Goal: Task Accomplishment & Management: Manage account settings

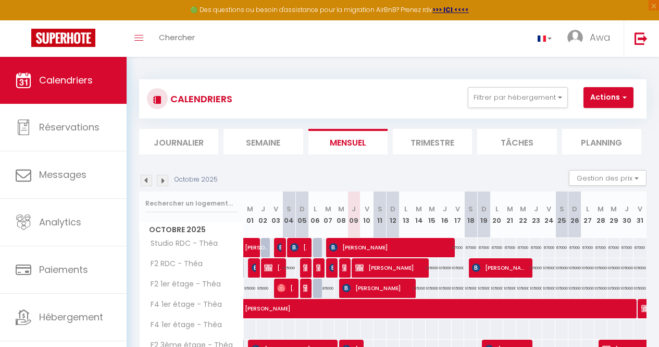
select select "KO"
select select "0"
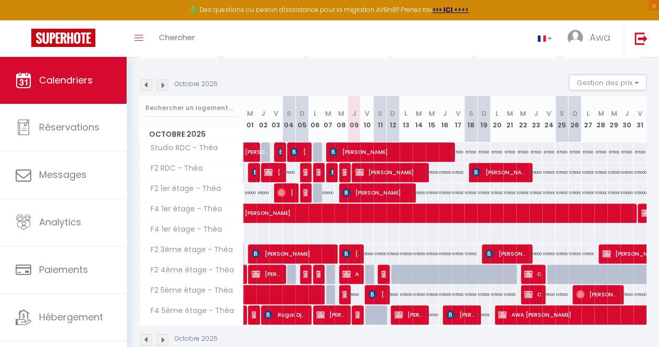
scroll to position [95, 0]
click at [353, 272] on span "AMADOU TALL" at bounding box center [350, 274] width 17 height 20
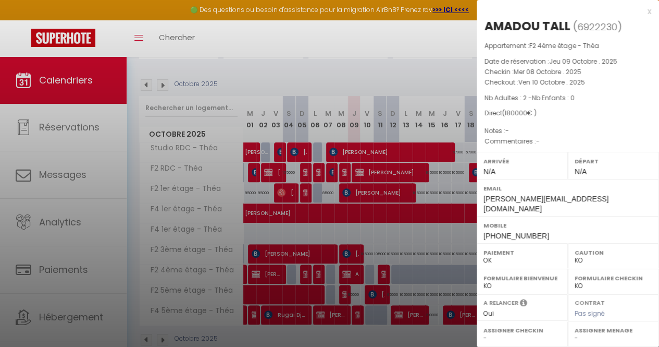
click at [353, 273] on div at bounding box center [329, 173] width 659 height 347
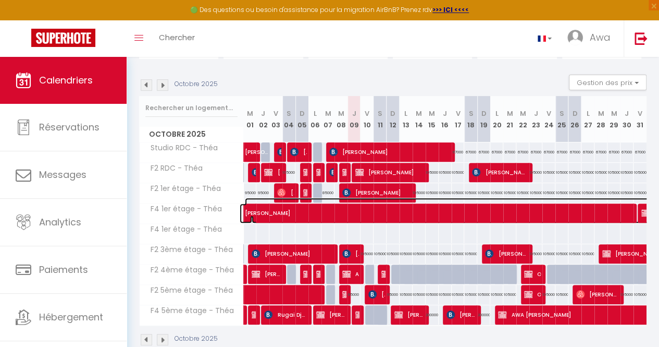
click at [355, 198] on span "DONALD BAMBARA" at bounding box center [604, 208] width 719 height 20
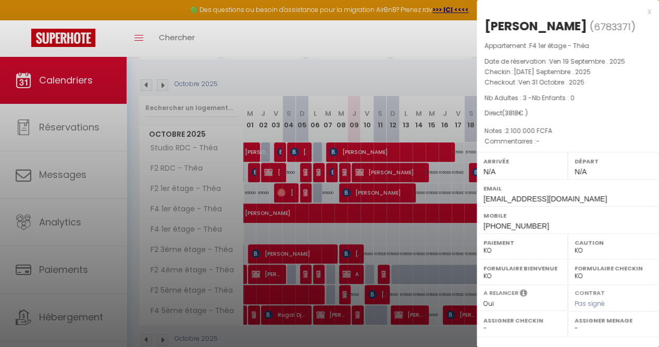
drag, startPoint x: 355, startPoint y: 197, endPoint x: 355, endPoint y: 244, distance: 48.0
click at [355, 244] on div at bounding box center [329, 173] width 659 height 347
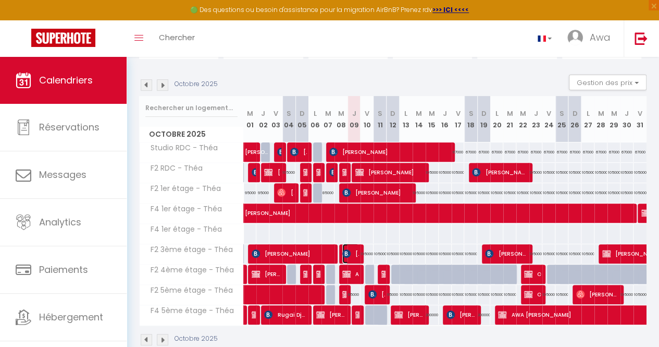
click at [355, 249] on span "Hamza Khouader" at bounding box center [350, 253] width 17 height 20
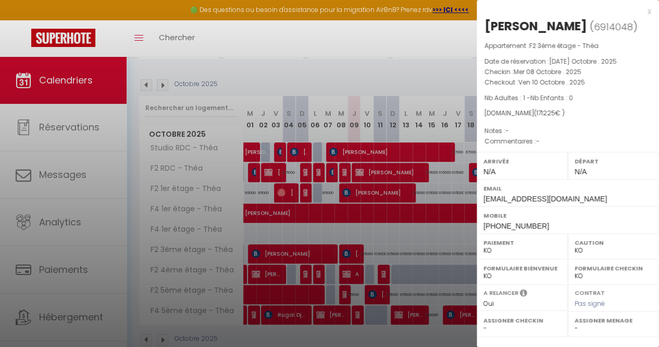
click at [355, 249] on div at bounding box center [329, 173] width 659 height 347
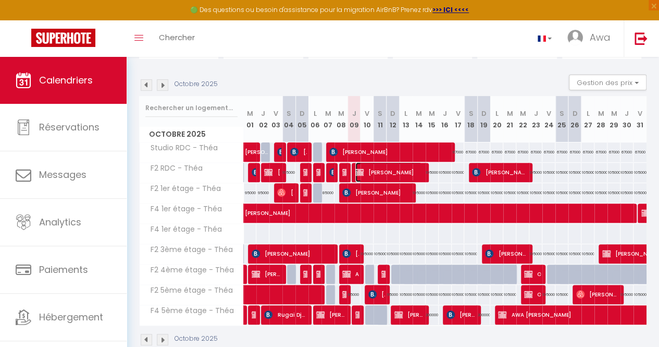
click at [374, 172] on span "FRANCISNE MAYOLE" at bounding box center [389, 172] width 67 height 20
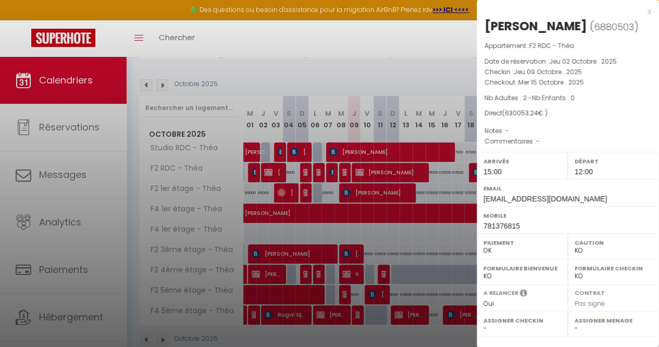
click at [374, 172] on div at bounding box center [329, 173] width 659 height 347
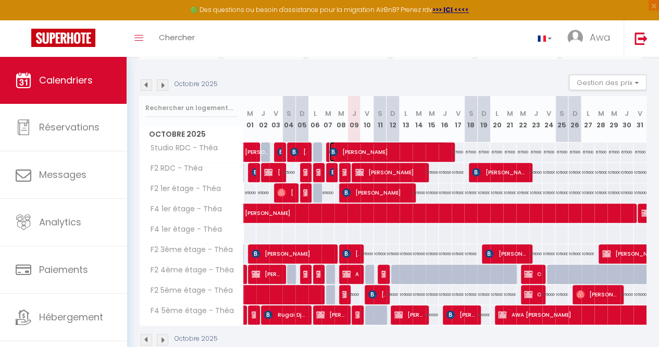
click at [362, 155] on span "Kimberley NKANU" at bounding box center [387, 152] width 117 height 20
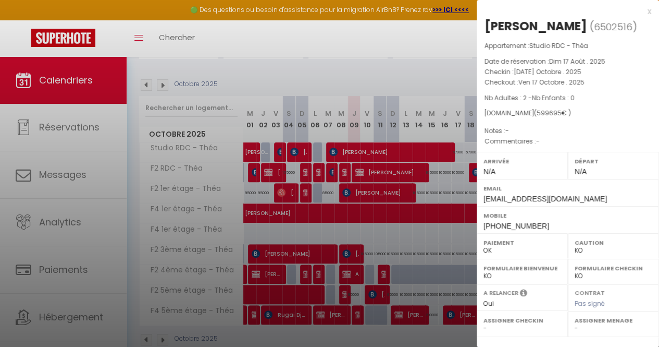
click at [362, 155] on div at bounding box center [329, 173] width 659 height 347
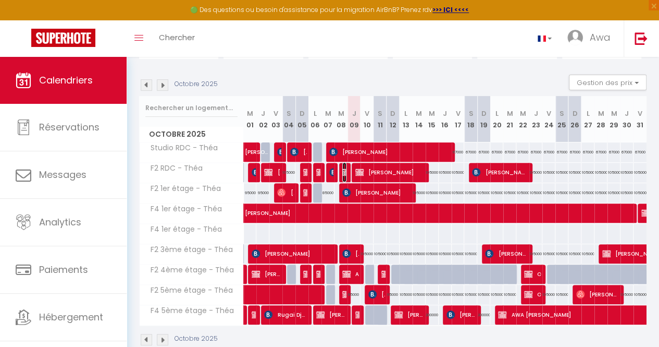
click at [344, 172] on img at bounding box center [346, 172] width 8 height 8
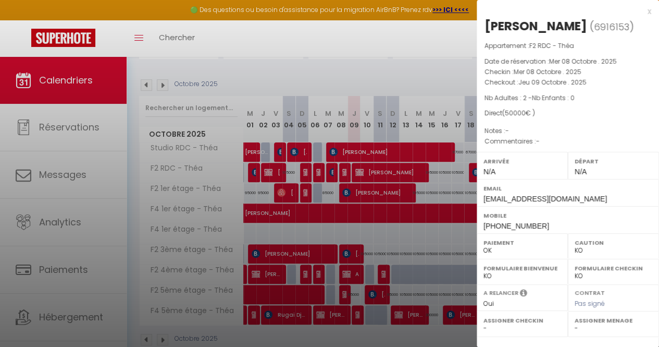
click at [344, 172] on div at bounding box center [329, 173] width 659 height 347
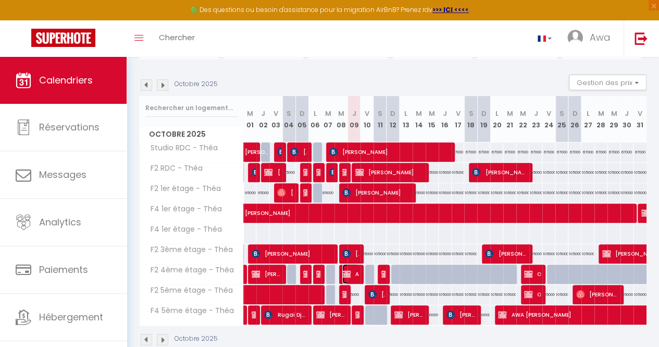
click at [346, 276] on img at bounding box center [346, 274] width 8 height 8
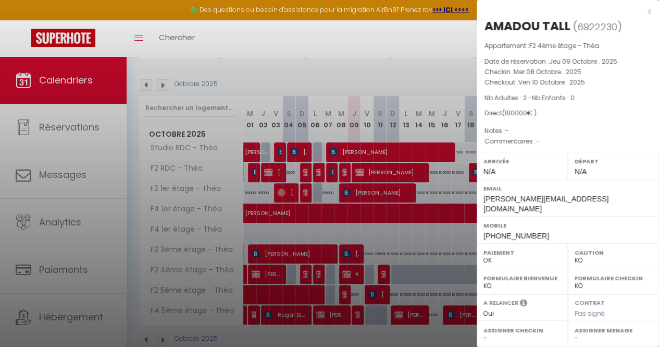
drag, startPoint x: 346, startPoint y: 276, endPoint x: 354, endPoint y: 313, distance: 38.1
click at [354, 313] on div at bounding box center [329, 173] width 659 height 347
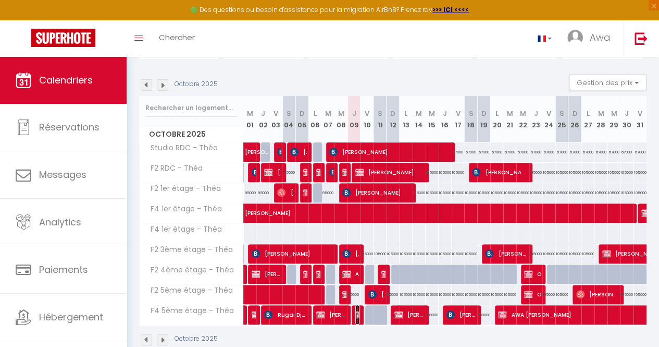
click at [356, 313] on img at bounding box center [360, 314] width 8 height 8
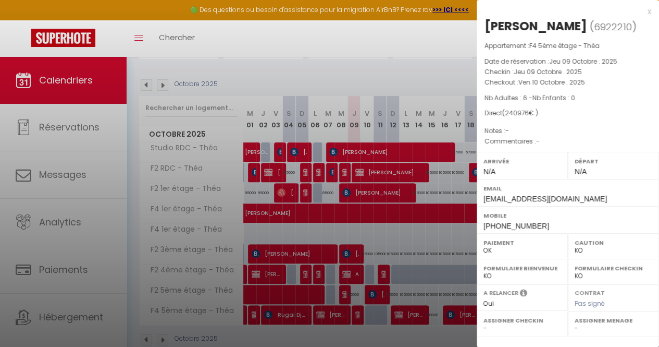
click at [354, 313] on div at bounding box center [329, 173] width 659 height 347
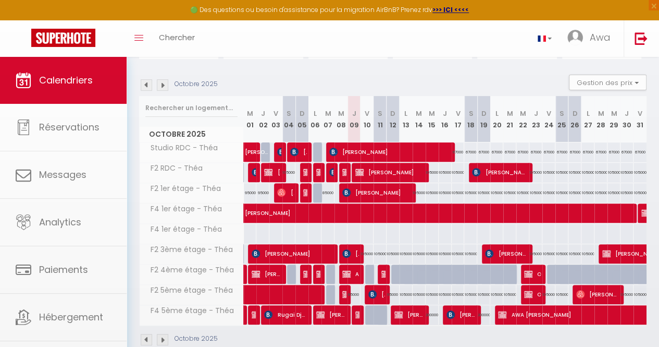
click at [318, 255] on body "🟢 Des questions ou besoin d'assistance pour la migration AirBnB? Prenez rdv >>>…" at bounding box center [329, 164] width 659 height 407
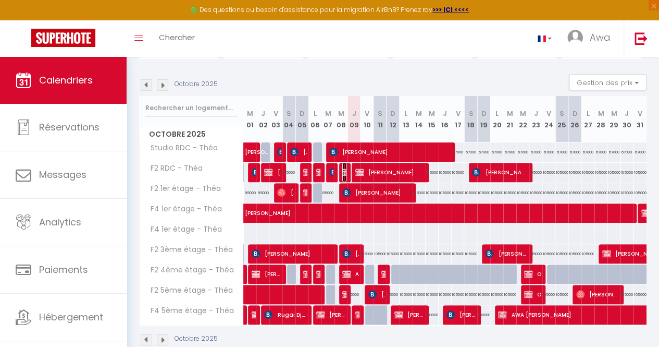
click at [342, 174] on img at bounding box center [346, 172] width 8 height 8
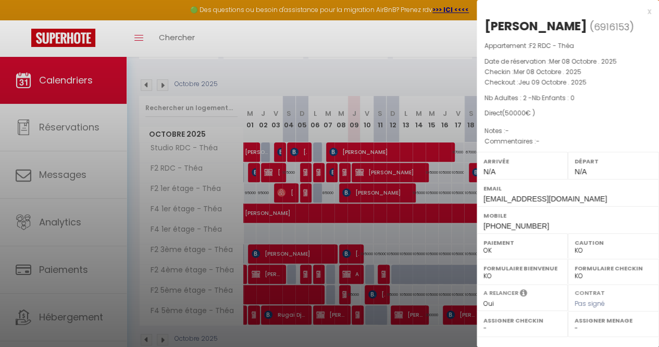
click at [342, 175] on div at bounding box center [329, 173] width 659 height 347
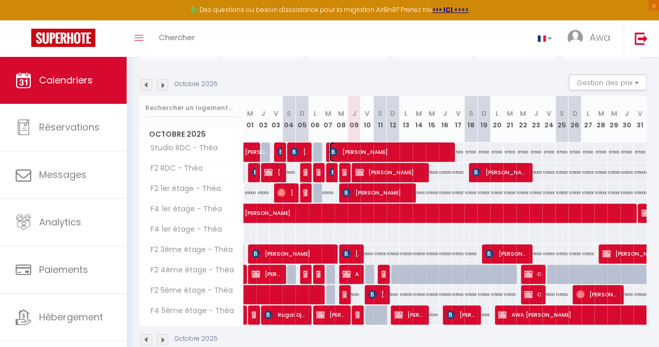
click at [353, 153] on span "Kimberley NKANU" at bounding box center [387, 152] width 117 height 20
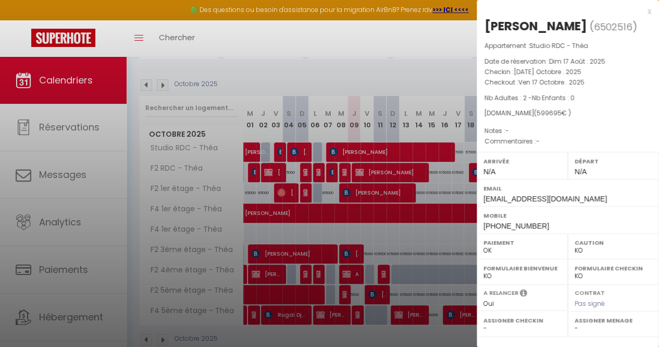
click at [359, 169] on div at bounding box center [329, 173] width 659 height 347
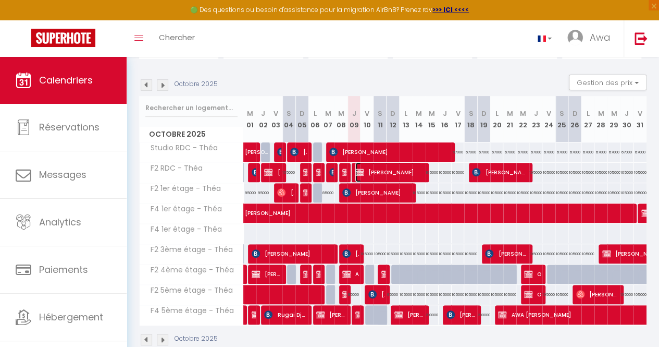
click at [368, 175] on span "FRANCISNE MAYOLE" at bounding box center [389, 172] width 67 height 20
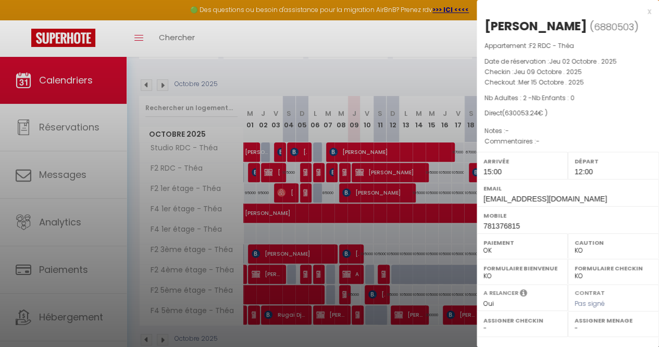
click at [368, 175] on div at bounding box center [329, 173] width 659 height 347
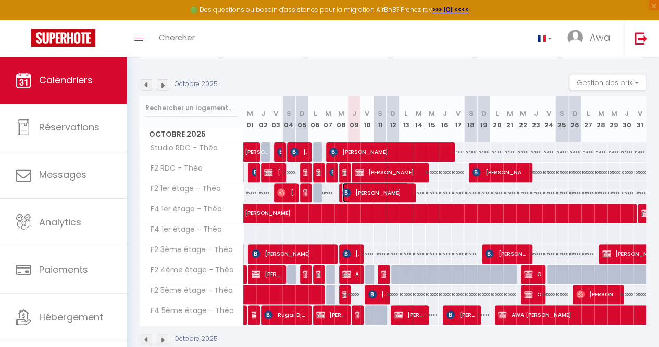
click at [363, 193] on span "Sebastien Pillard" at bounding box center [375, 192] width 67 height 20
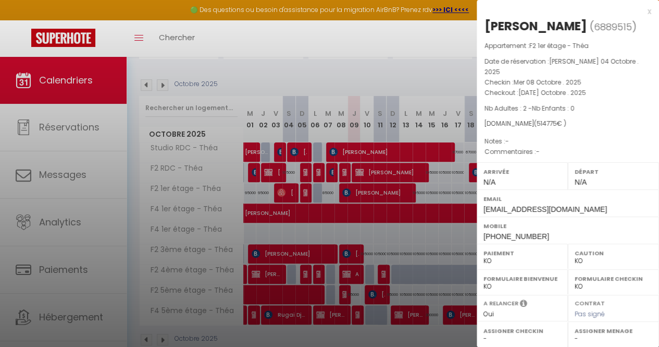
click at [363, 193] on div at bounding box center [329, 173] width 659 height 347
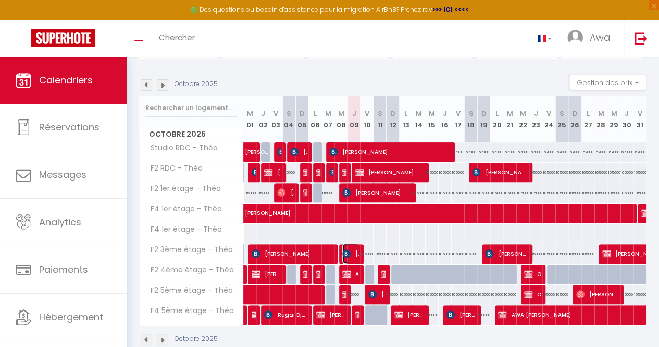
click at [350, 255] on span "Hamza Khouader" at bounding box center [350, 253] width 17 height 20
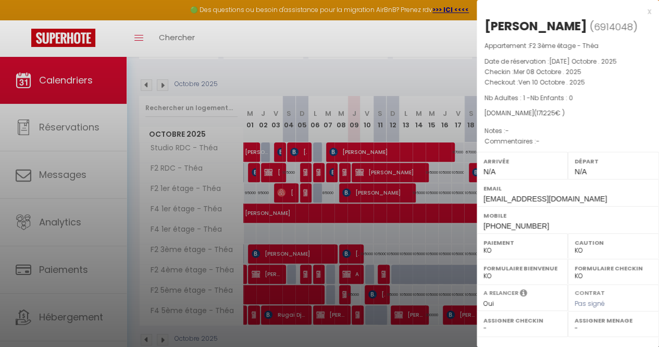
click at [350, 255] on div at bounding box center [329, 173] width 659 height 347
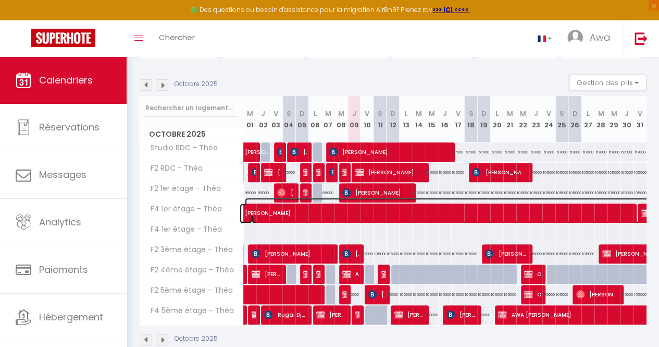
click at [329, 206] on span "DONALD BAMBARA" at bounding box center [604, 208] width 719 height 20
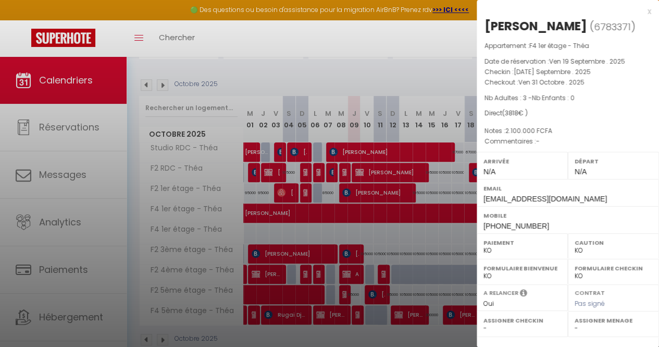
click at [355, 155] on div at bounding box center [329, 173] width 659 height 347
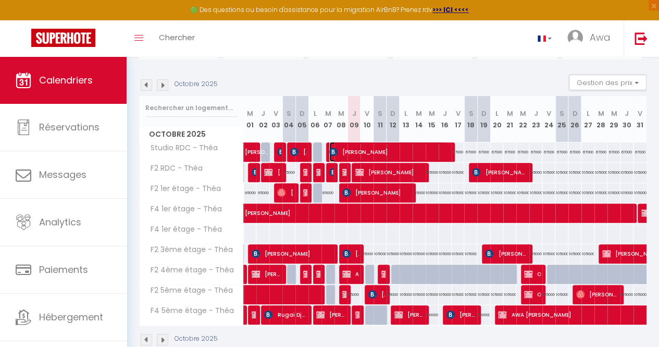
click at [354, 156] on span "Kimberley NKANU" at bounding box center [387, 152] width 117 height 20
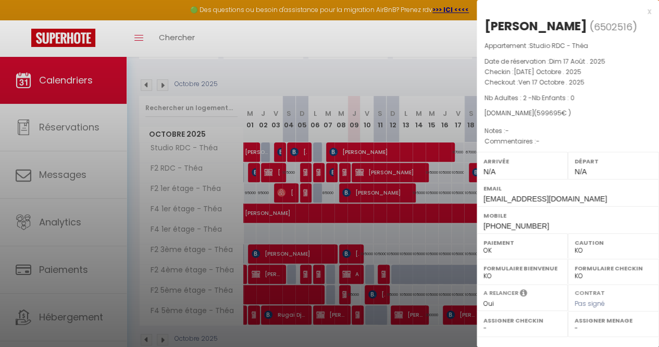
click at [405, 171] on div at bounding box center [329, 173] width 659 height 347
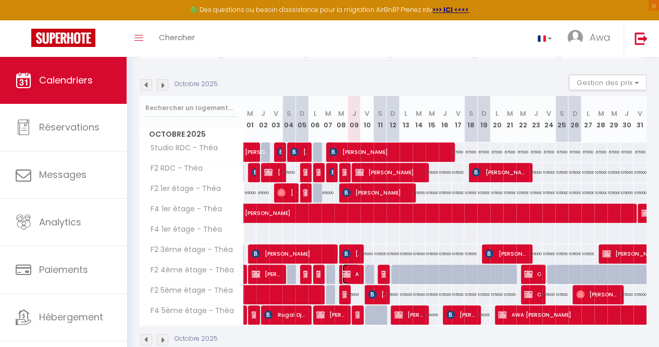
click at [352, 276] on span "AMADOU TALL" at bounding box center [350, 274] width 17 height 20
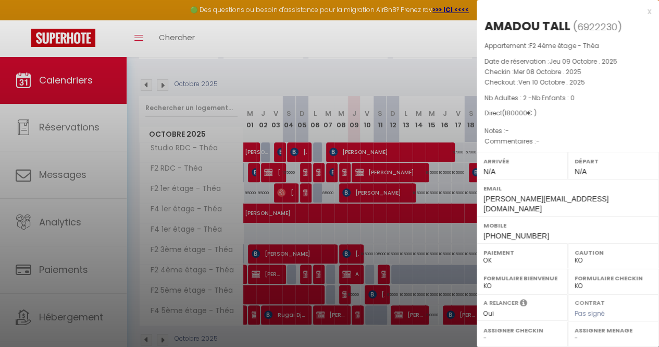
click at [351, 251] on div at bounding box center [329, 173] width 659 height 347
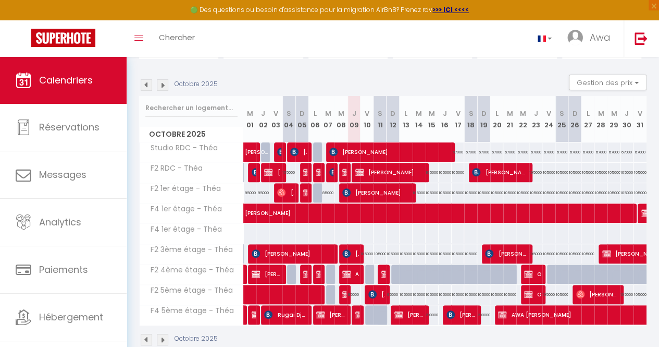
click at [352, 255] on body "🟢 Des questions ou besoin d'assistance pour la migration AirBnB? Prenez rdv >>>…" at bounding box center [329, 164] width 659 height 407
click at [353, 257] on span "Hamza Khouader" at bounding box center [350, 253] width 17 height 20
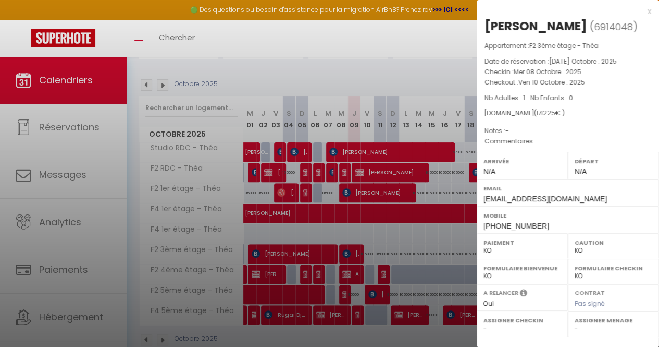
click at [342, 310] on div at bounding box center [329, 173] width 659 height 347
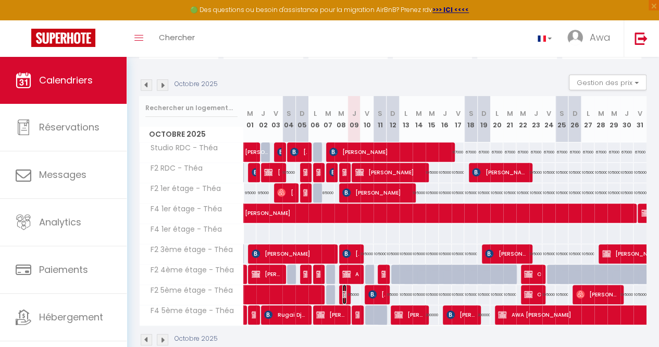
click at [342, 293] on img at bounding box center [346, 294] width 8 height 8
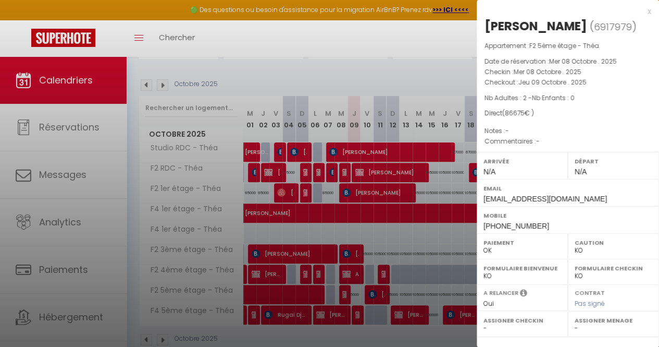
click at [342, 293] on div at bounding box center [329, 173] width 659 height 347
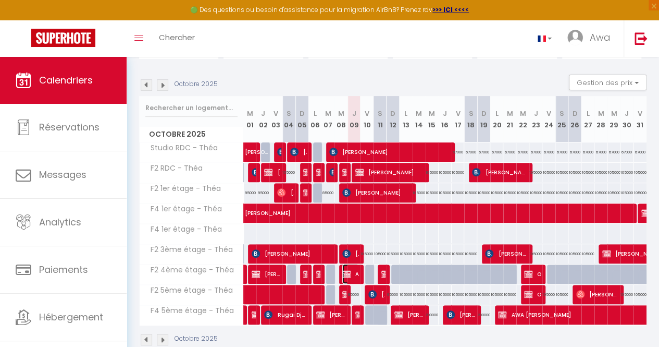
click at [350, 279] on span "AMADOU TALL" at bounding box center [350, 274] width 17 height 20
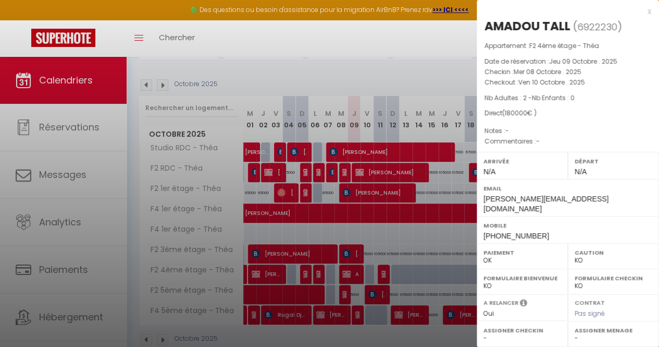
drag, startPoint x: 350, startPoint y: 279, endPoint x: 300, endPoint y: 229, distance: 70.4
click at [300, 229] on div at bounding box center [329, 173] width 659 height 347
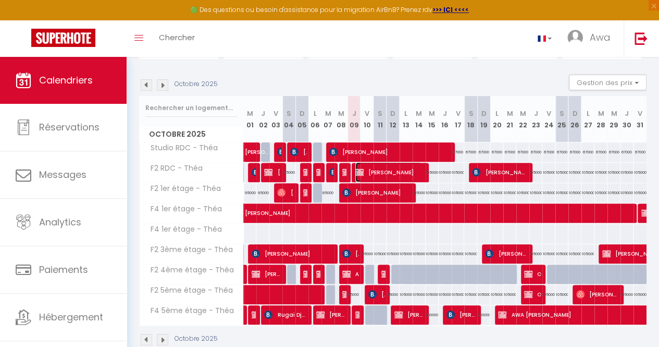
click at [390, 174] on span "FRANCISNE MAYOLE" at bounding box center [389, 172] width 67 height 20
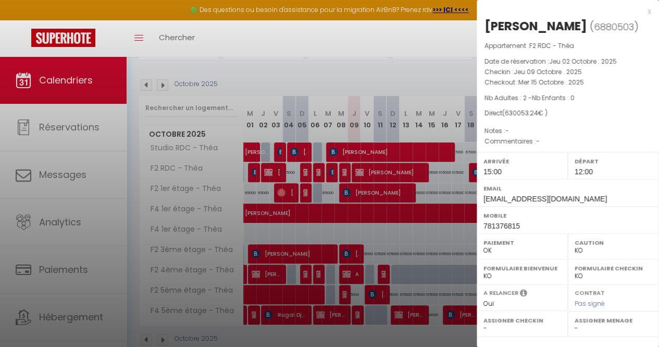
click at [390, 193] on div at bounding box center [329, 173] width 659 height 347
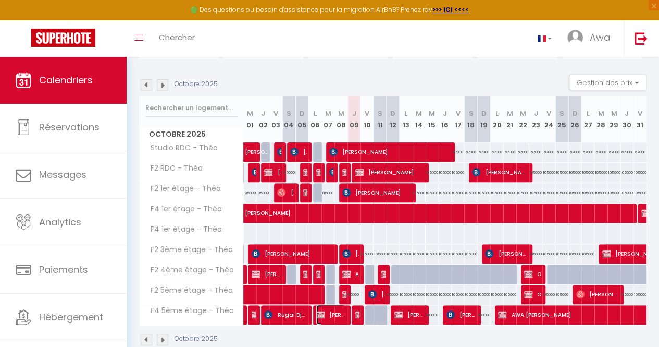
drag, startPoint x: 329, startPoint y: 312, endPoint x: 318, endPoint y: 307, distance: 12.6
drag, startPoint x: 318, startPoint y: 307, endPoint x: 321, endPoint y: 316, distance: 9.9
click at [321, 316] on img at bounding box center [320, 314] width 8 height 8
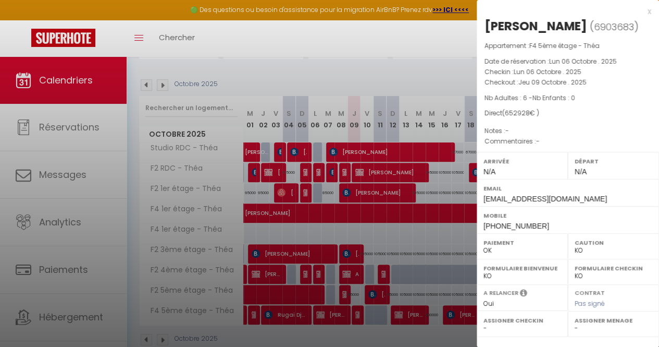
click at [338, 267] on div at bounding box center [329, 173] width 659 height 347
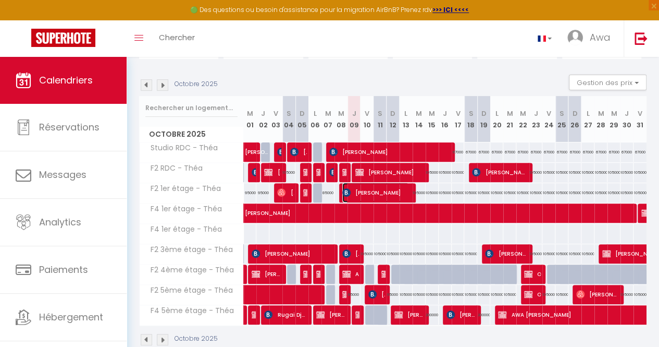
click at [357, 195] on span "Sebastien Pillard" at bounding box center [375, 192] width 67 height 20
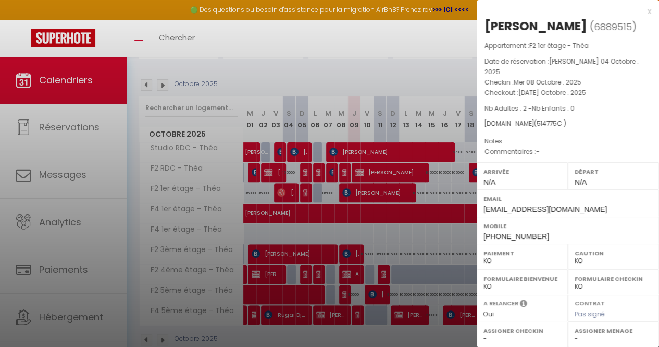
click at [357, 195] on div at bounding box center [329, 173] width 659 height 347
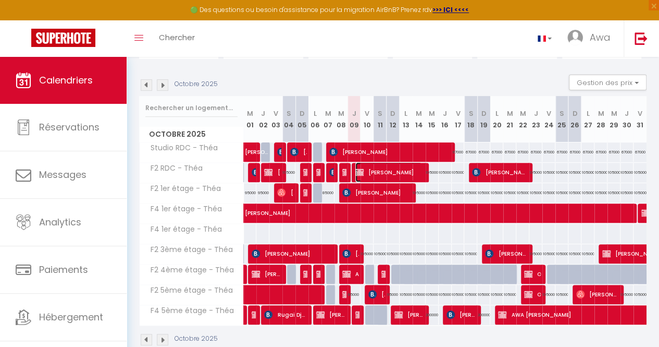
click at [360, 169] on img at bounding box center [360, 172] width 8 height 8
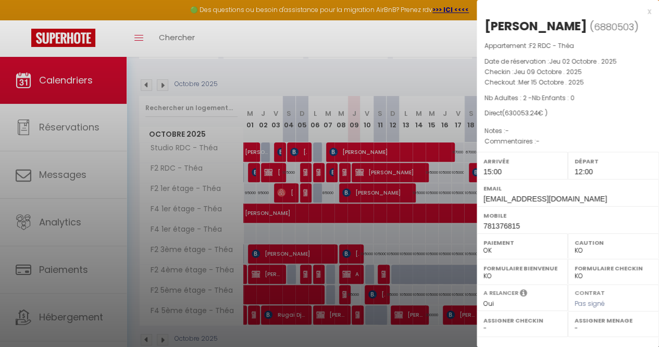
click at [360, 170] on div at bounding box center [329, 173] width 659 height 347
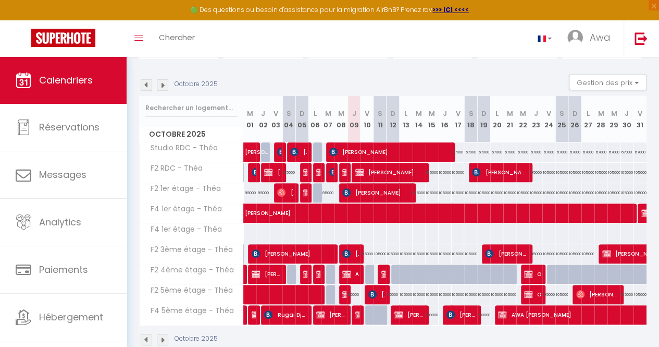
click at [355, 157] on body "🟢 Des questions ou besoin d'assistance pour la migration AirBnB? Prenez rdv >>>…" at bounding box center [329, 164] width 659 height 407
drag, startPoint x: 355, startPoint y: 157, endPoint x: 343, endPoint y: 149, distance: 14.6
click at [343, 149] on span "Kimberley NKANU" at bounding box center [387, 152] width 117 height 20
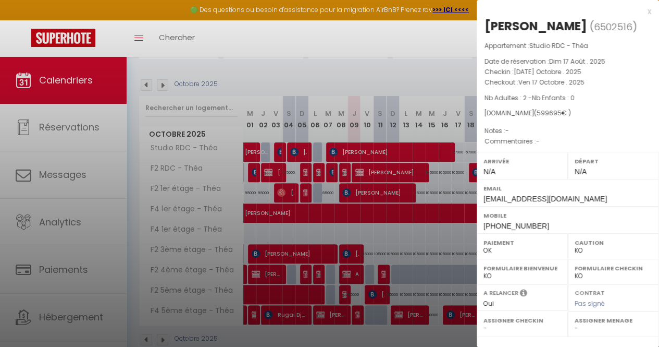
click at [383, 200] on div at bounding box center [329, 173] width 659 height 347
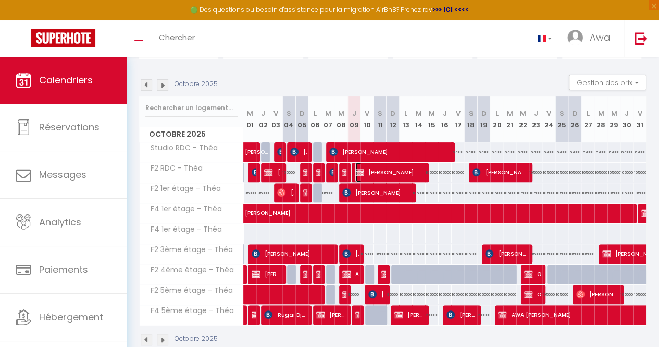
click at [368, 172] on span "FRANCISNE MAYOLE" at bounding box center [389, 172] width 67 height 20
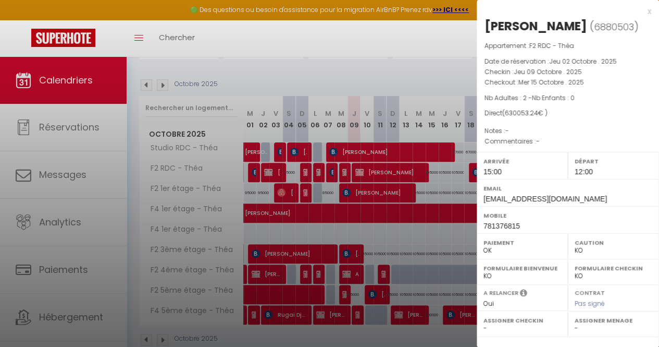
click at [371, 180] on div at bounding box center [329, 173] width 659 height 347
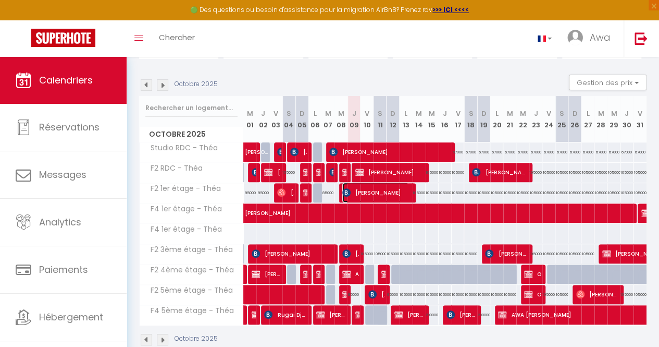
click at [374, 192] on span "Sebastien Pillard" at bounding box center [375, 192] width 67 height 20
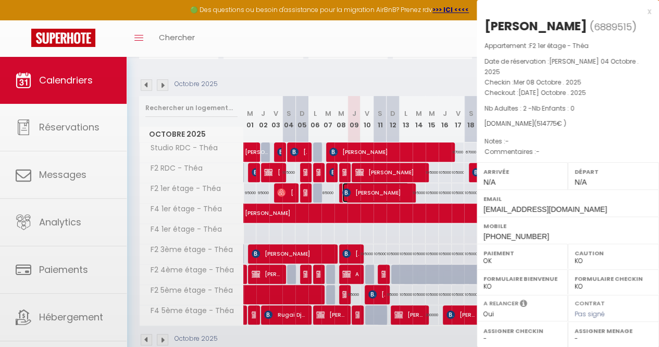
select select "KO"
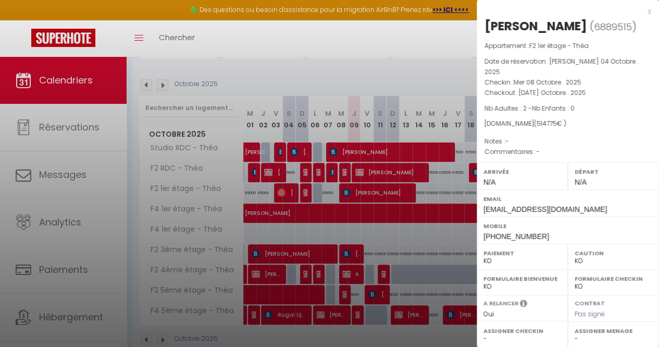
click at [350, 261] on div at bounding box center [329, 173] width 659 height 347
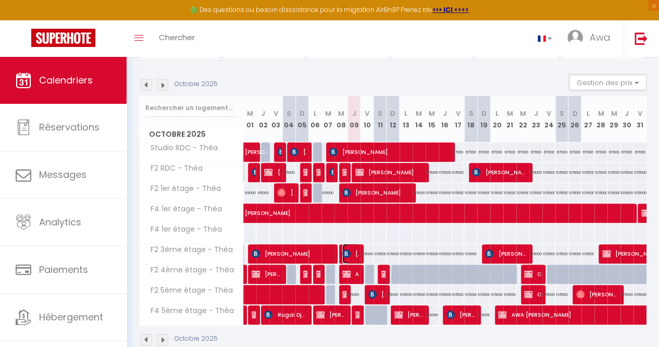
click at [348, 258] on span "Hamza Khouader" at bounding box center [350, 253] width 17 height 20
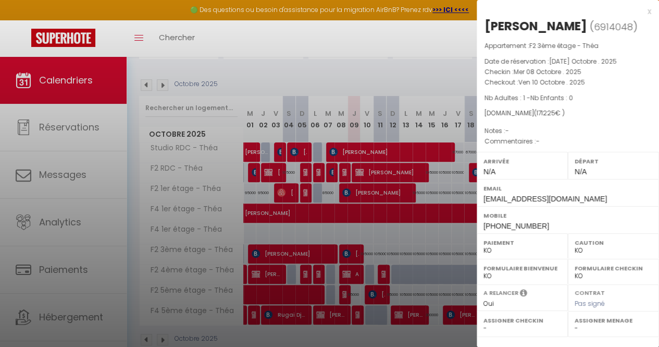
click at [327, 215] on div at bounding box center [329, 173] width 659 height 347
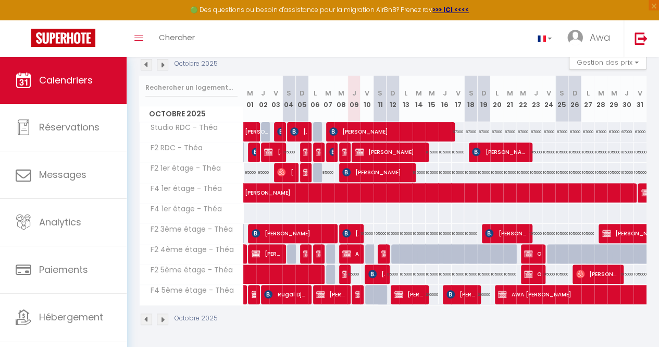
scroll to position [119, 0]
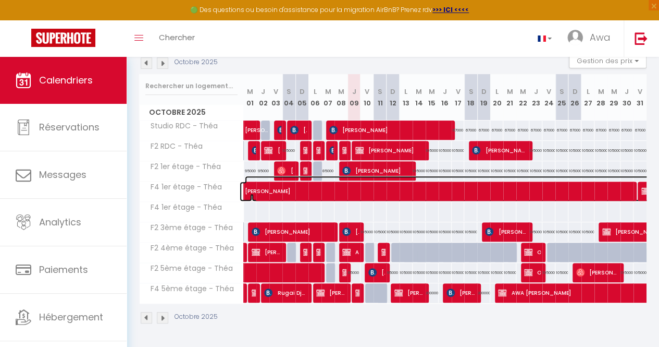
drag, startPoint x: 353, startPoint y: 189, endPoint x: 339, endPoint y: 186, distance: 14.4
drag, startPoint x: 339, startPoint y: 186, endPoint x: 324, endPoint y: 255, distance: 70.6
click at [324, 255] on div "120000" at bounding box center [328, 251] width 14 height 19
type input "120000"
type input "Mar 07 Octobre 2025"
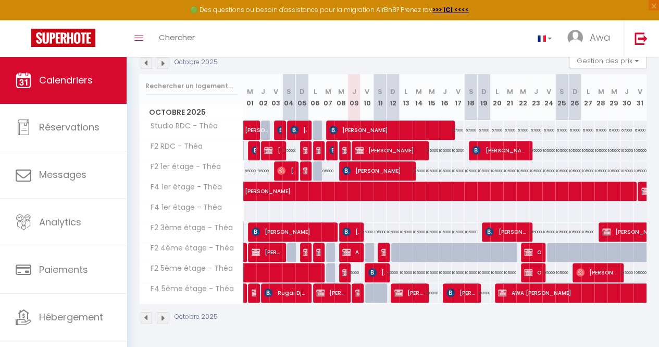
type input "Mer 08 Octobre 2025"
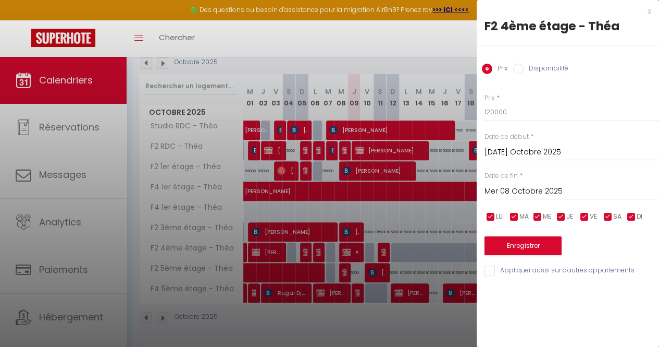
click at [338, 255] on div at bounding box center [329, 173] width 659 height 347
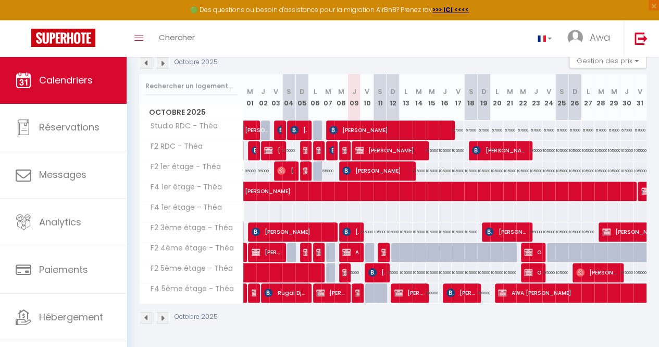
click at [339, 255] on div at bounding box center [345, 252] width 13 height 20
click at [338, 263] on span at bounding box center [324, 273] width 144 height 20
select select "OK"
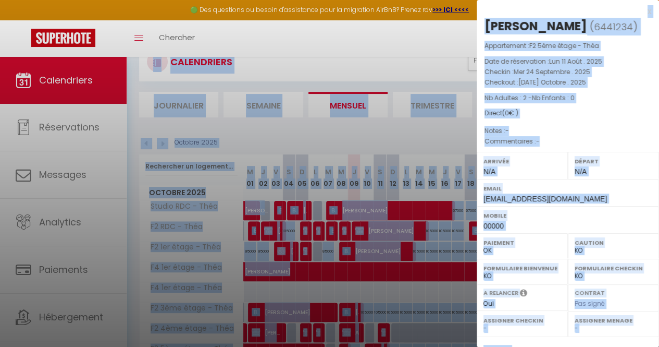
scroll to position [0, 0]
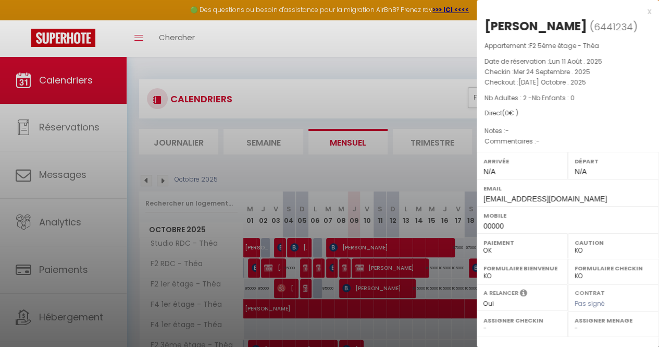
drag, startPoint x: 338, startPoint y: 255, endPoint x: 240, endPoint y: 87, distance: 194.8
click at [240, 87] on div at bounding box center [329, 173] width 659 height 347
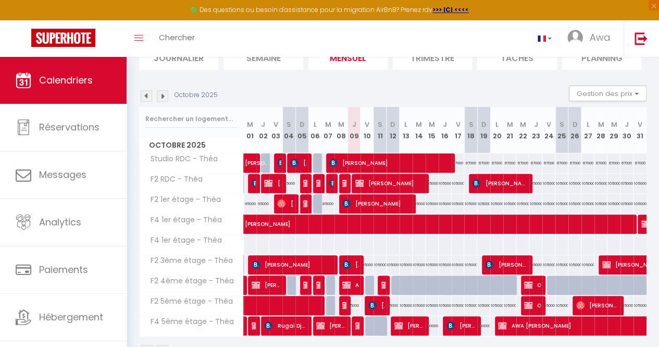
scroll to position [88, 0]
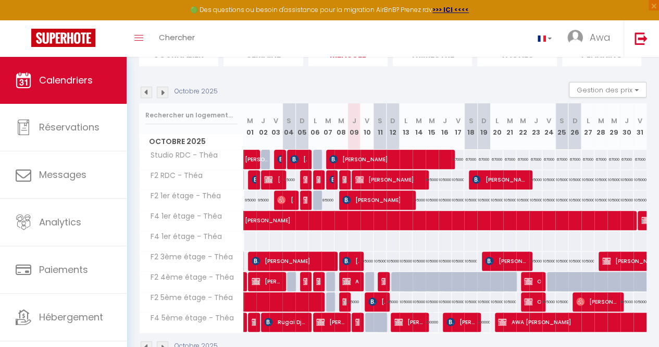
click at [375, 257] on div "105000" at bounding box center [380, 260] width 13 height 19
type input "105000"
type input "Sam 11 Octobre 2025"
type input "Dim 12 Octobre 2025"
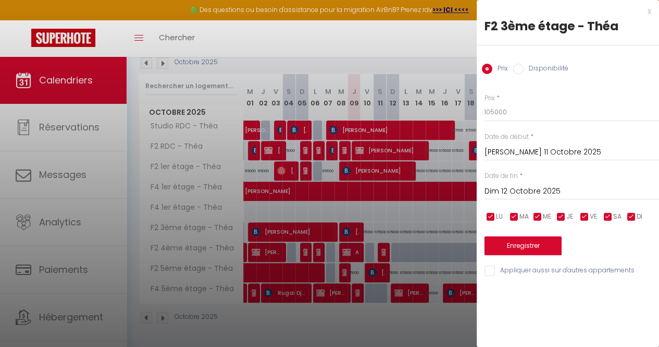
scroll to position [123, 0]
click at [251, 181] on div at bounding box center [329, 173] width 659 height 347
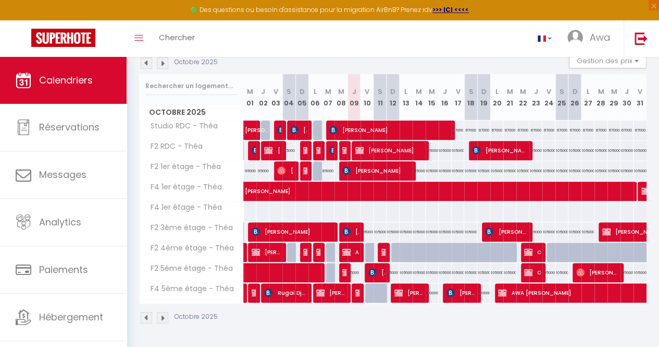
scroll to position [121, 0]
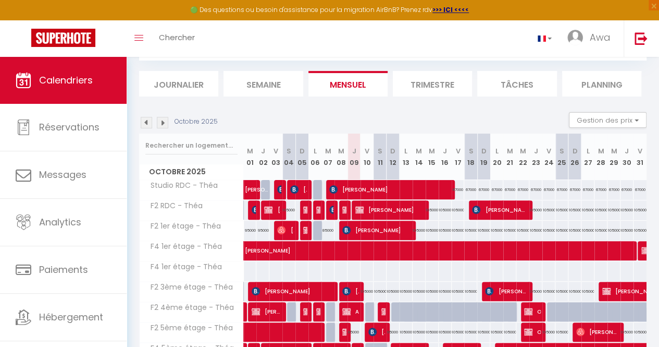
click at [201, 91] on li "Journalier" at bounding box center [178, 84] width 79 height 26
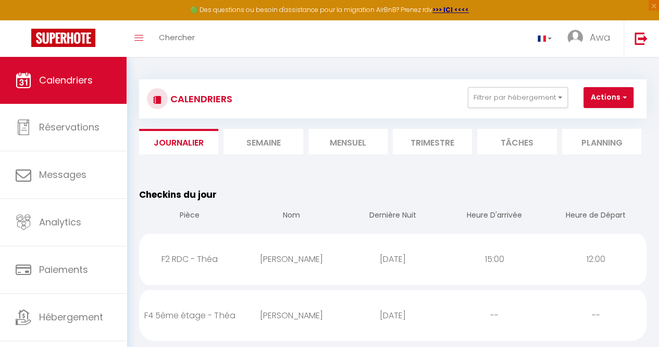
click at [336, 137] on li "Mensuel" at bounding box center [348, 142] width 79 height 26
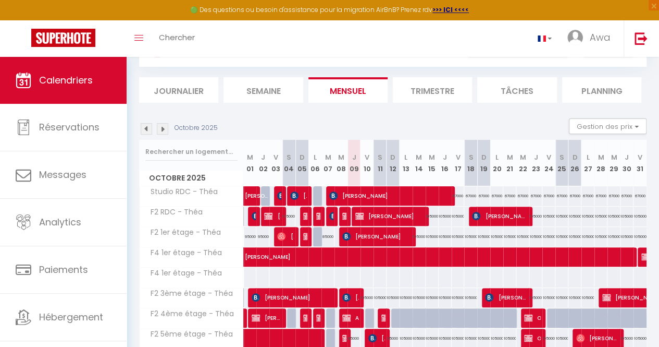
scroll to position [51, 0]
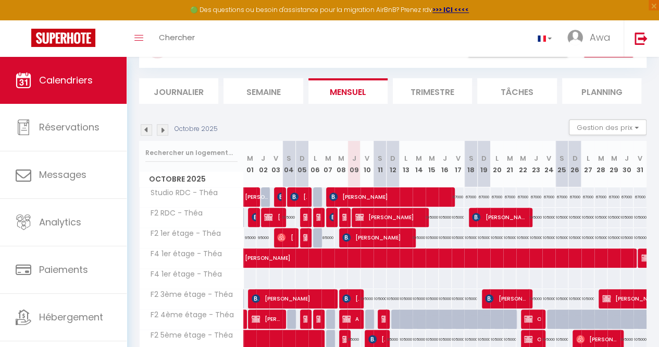
click at [205, 92] on li "Journalier" at bounding box center [178, 91] width 79 height 26
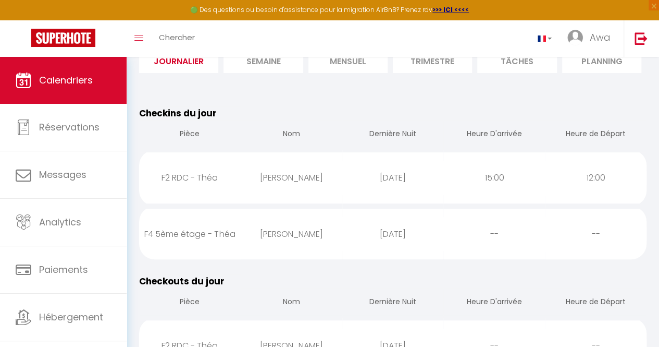
scroll to position [82, 0]
click at [311, 180] on div "FRANCISNE MAYOLE" at bounding box center [292, 177] width 102 height 34
select select "0"
select select "1"
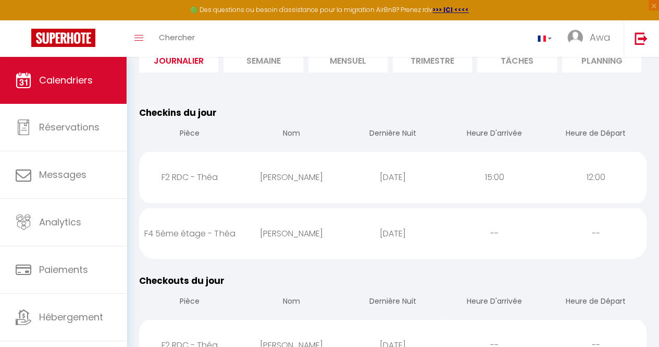
select select
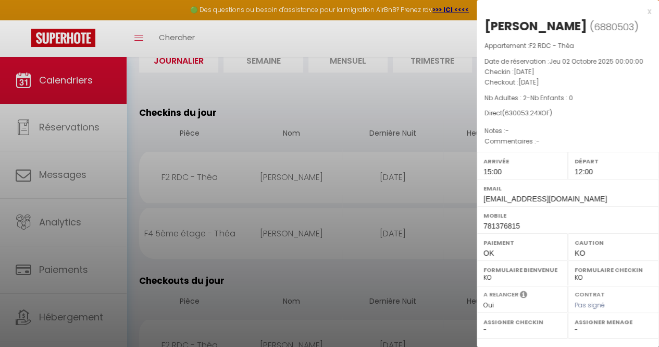
click at [401, 159] on div at bounding box center [329, 173] width 659 height 347
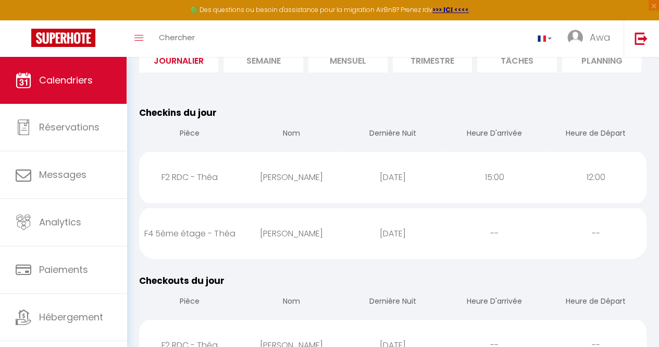
scroll to position [47, 0]
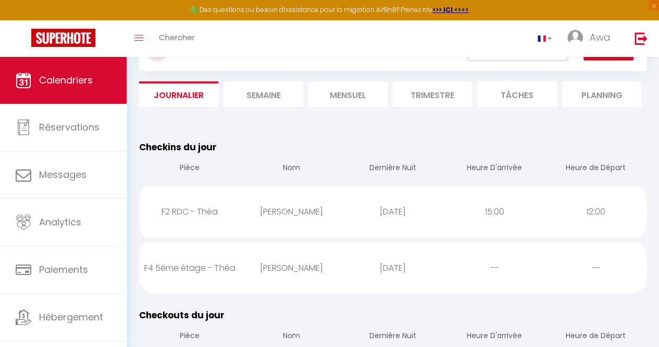
click at [354, 93] on li "Mensuel" at bounding box center [348, 94] width 79 height 26
select select "KO"
select select "0"
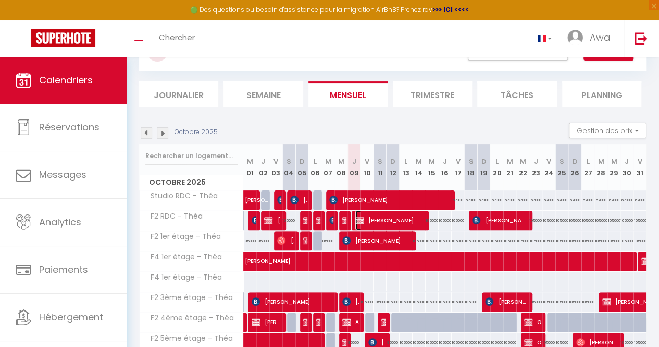
click at [408, 217] on span "FRANCISNE MAYOLE" at bounding box center [389, 220] width 67 height 20
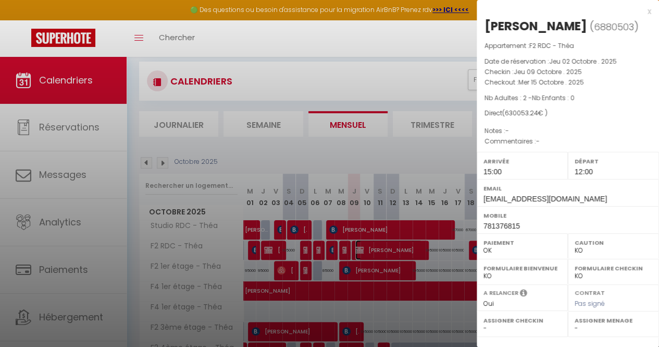
scroll to position [16, 0]
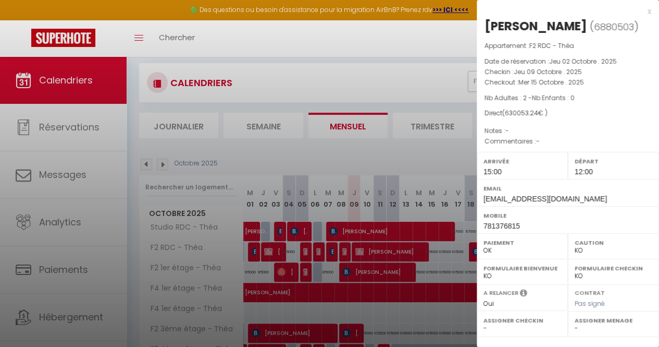
click at [406, 55] on div at bounding box center [329, 173] width 659 height 347
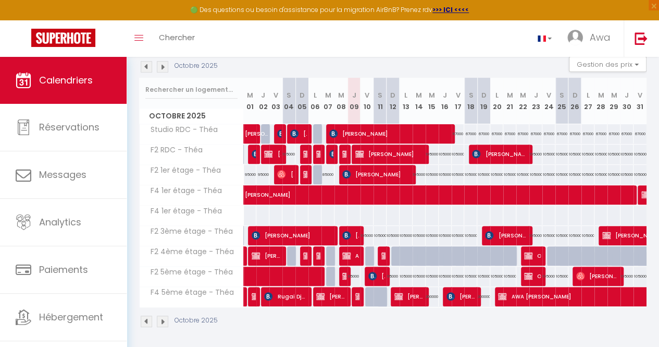
scroll to position [115, 0]
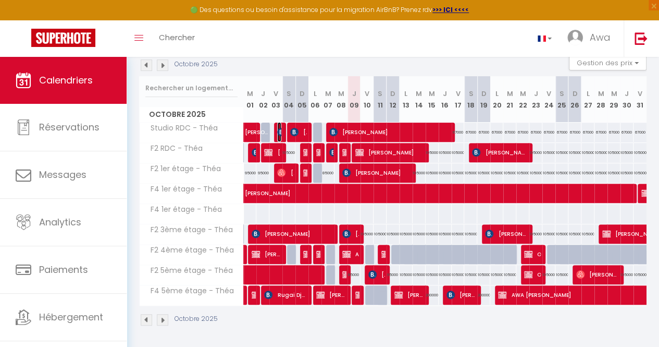
click at [278, 131] on img at bounding box center [281, 132] width 8 height 8
select select "KO"
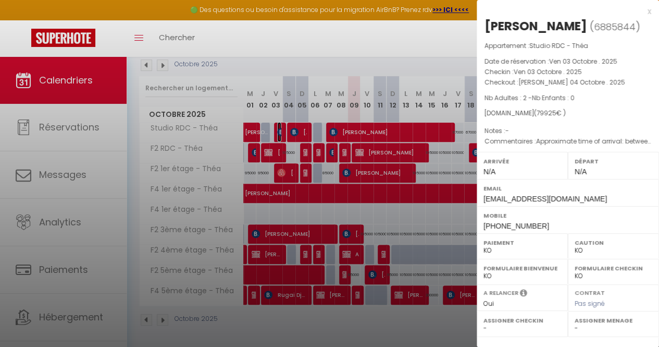
scroll to position [137, 0]
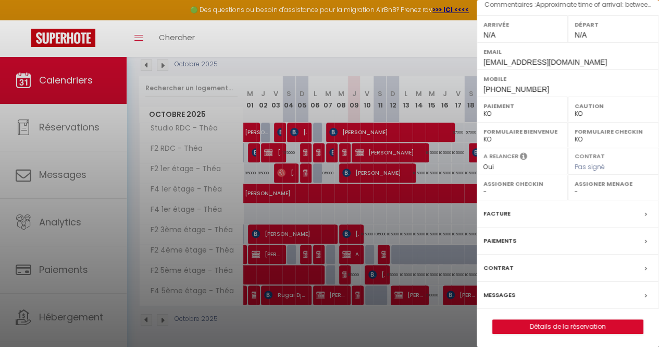
click at [531, 218] on div "Facture" at bounding box center [568, 213] width 182 height 27
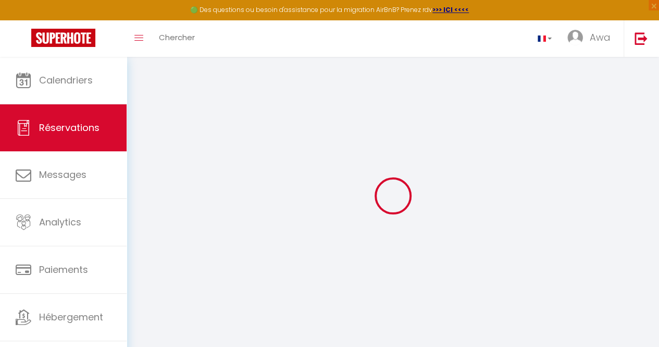
select select "cleaning"
select select "taxes"
select select
checkbox input "false"
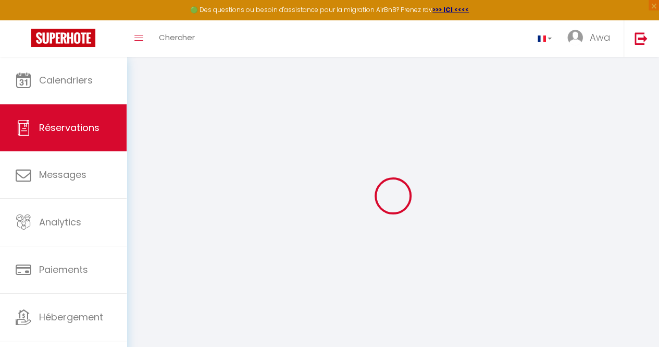
select select
checkbox input "false"
type textarea "Approximate time of arrival: between 23:00 and 00:00"
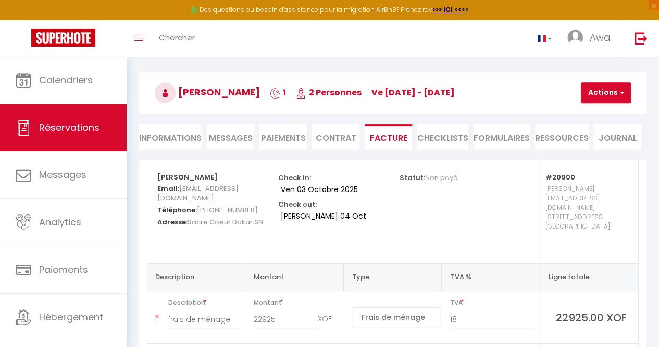
scroll to position [33, 0]
click at [607, 107] on h3 "Ousmane GUEYE 1 2 Personnes ve 03 Oct - sa 04 Oct" at bounding box center [393, 92] width 508 height 42
click at [604, 96] on button "Actions" at bounding box center [606, 92] width 50 height 21
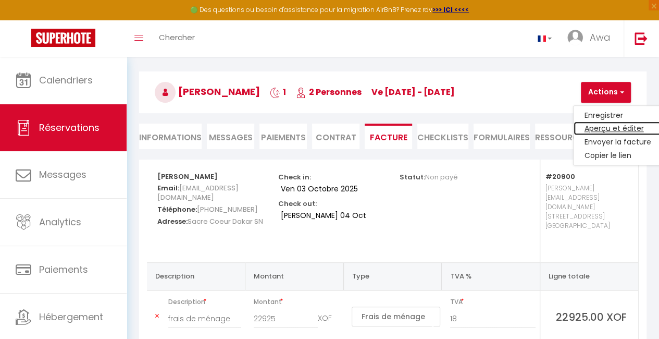
click at [590, 130] on link "Aperçu et éditer" at bounding box center [618, 129] width 88 height 14
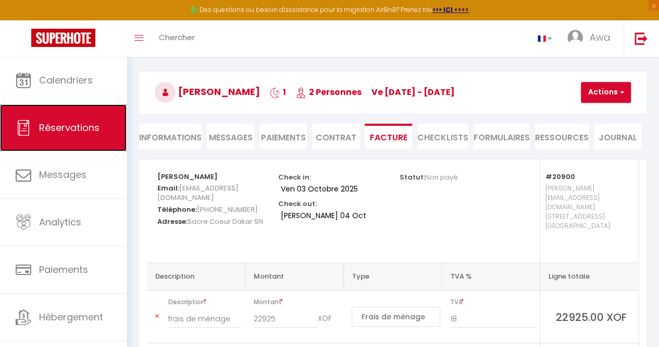
click at [64, 104] on link "Réservations" at bounding box center [63, 127] width 127 height 47
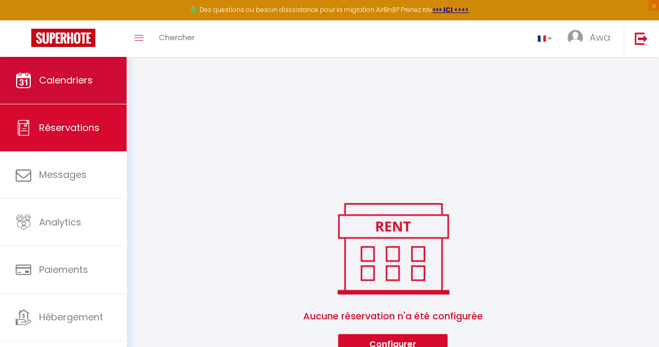
scroll to position [223, 0]
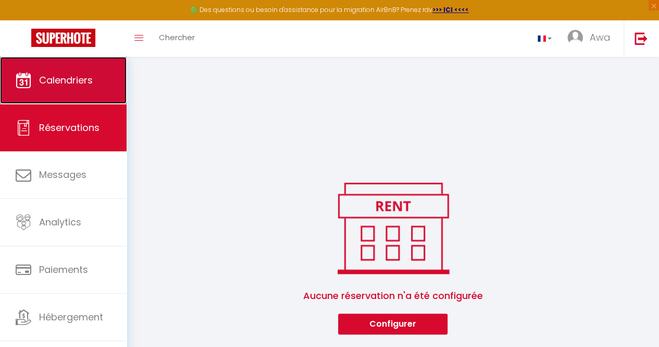
click at [82, 80] on span "Calendriers" at bounding box center [66, 80] width 54 height 13
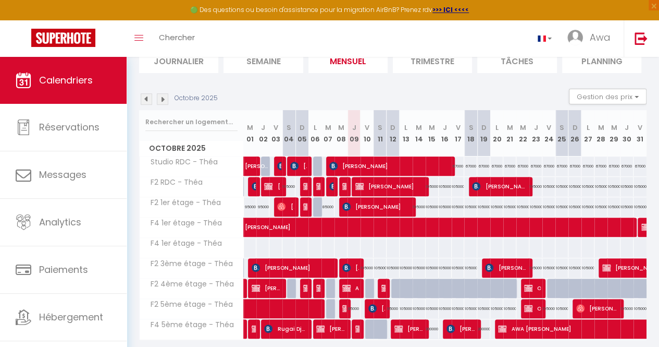
scroll to position [80, 0]
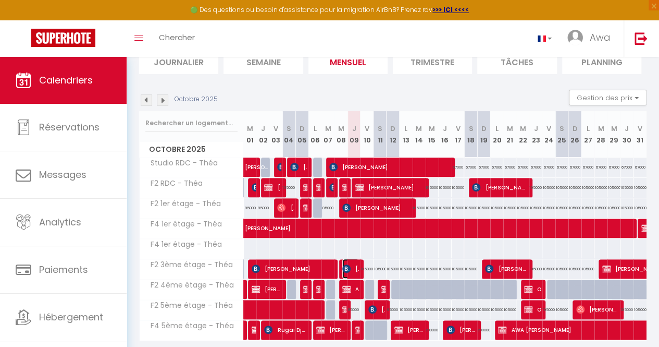
click at [347, 265] on img at bounding box center [346, 268] width 8 height 8
select select "KO"
select select "0"
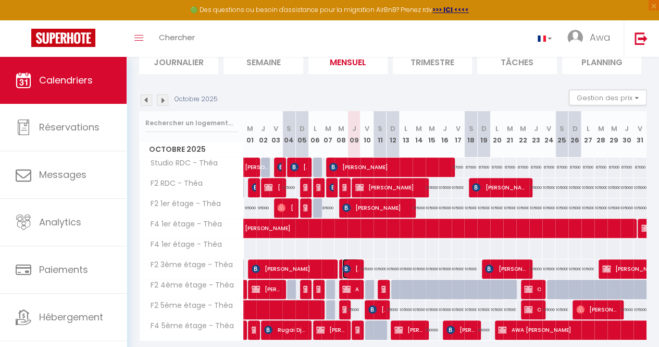
select select "1"
select select
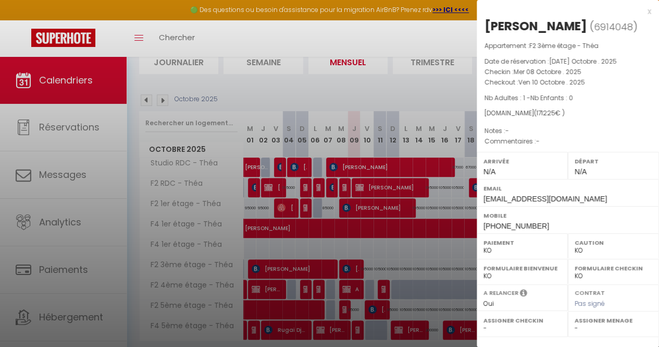
click at [348, 289] on div at bounding box center [329, 173] width 659 height 347
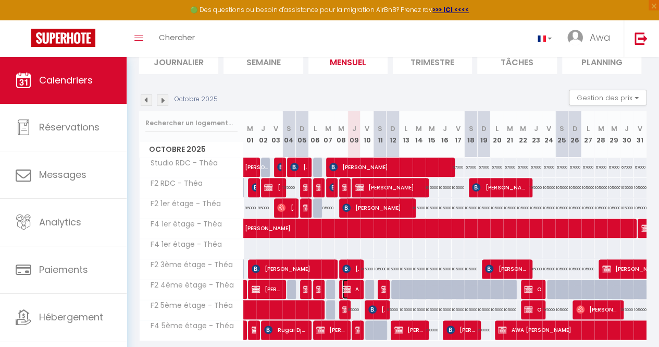
click at [348, 288] on img at bounding box center [346, 289] width 8 height 8
select select "OK"
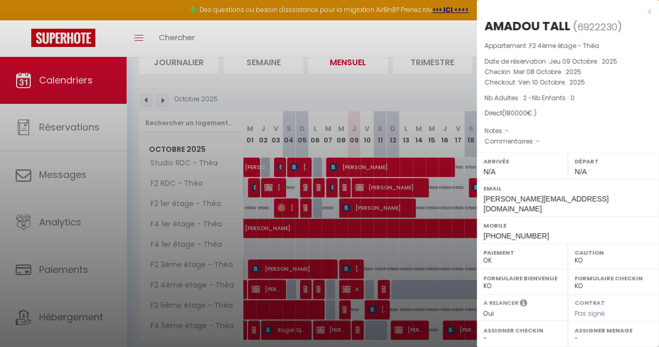
click at [394, 298] on div at bounding box center [329, 173] width 659 height 347
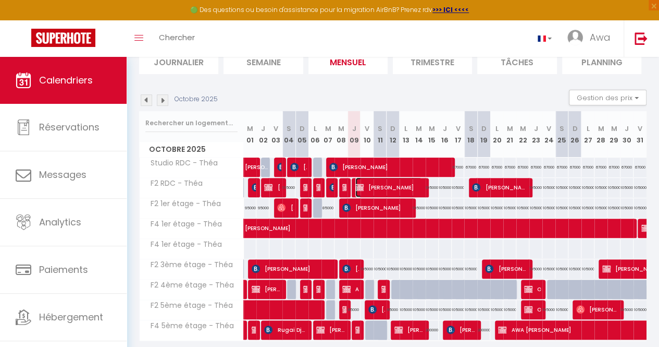
click at [370, 186] on span "FRANCISNE MAYOLE" at bounding box center [389, 187] width 67 height 20
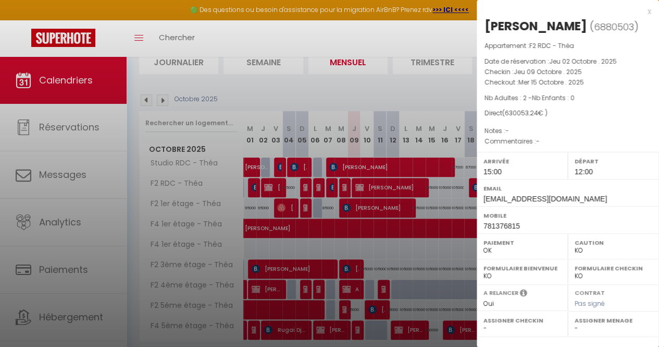
click at [5, 323] on div at bounding box center [329, 173] width 659 height 347
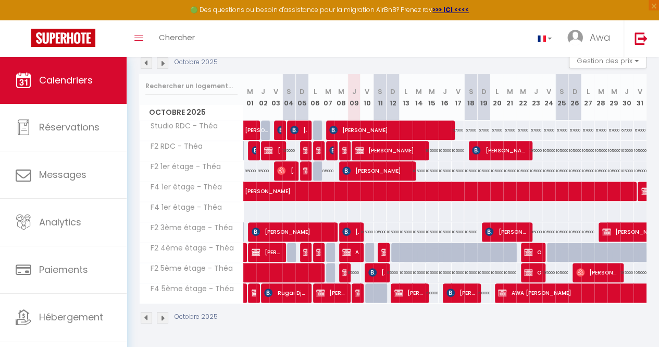
scroll to position [121, 0]
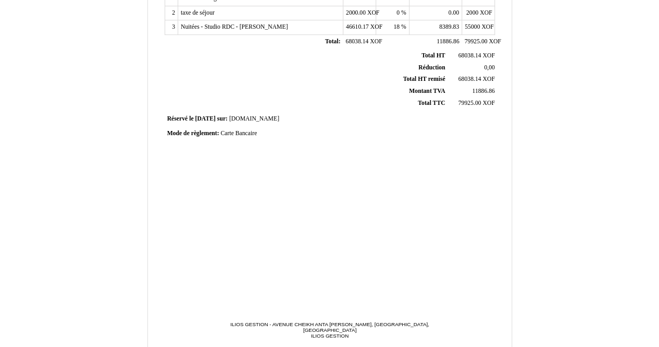
scroll to position [281, 0]
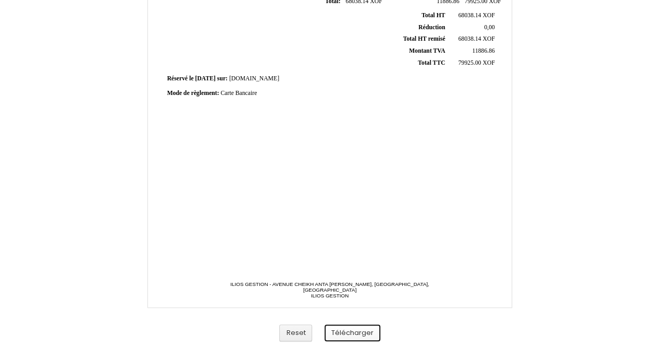
click at [356, 329] on button "Télécharger" at bounding box center [353, 332] width 56 height 17
